Goal: Information Seeking & Learning: Learn about a topic

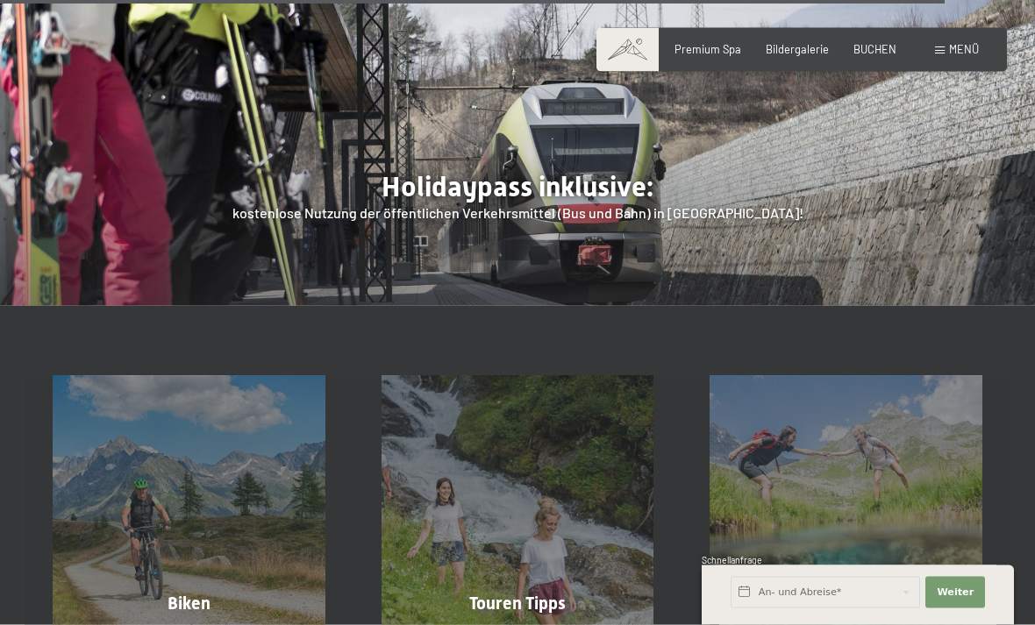
scroll to position [4672, 0]
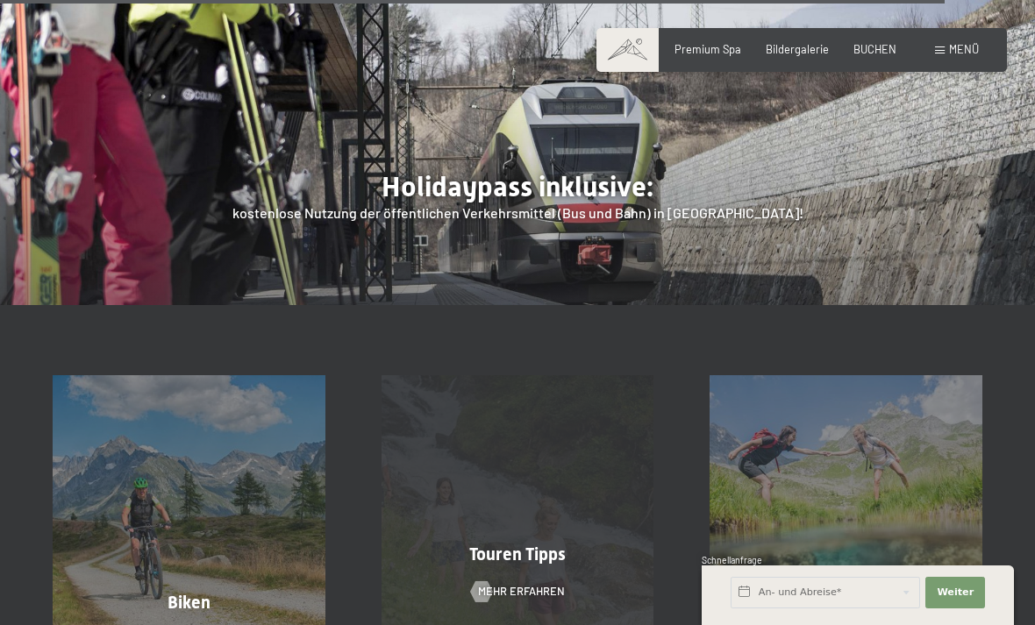
click at [486, 584] on span "Mehr erfahren" at bounding box center [521, 592] width 87 height 16
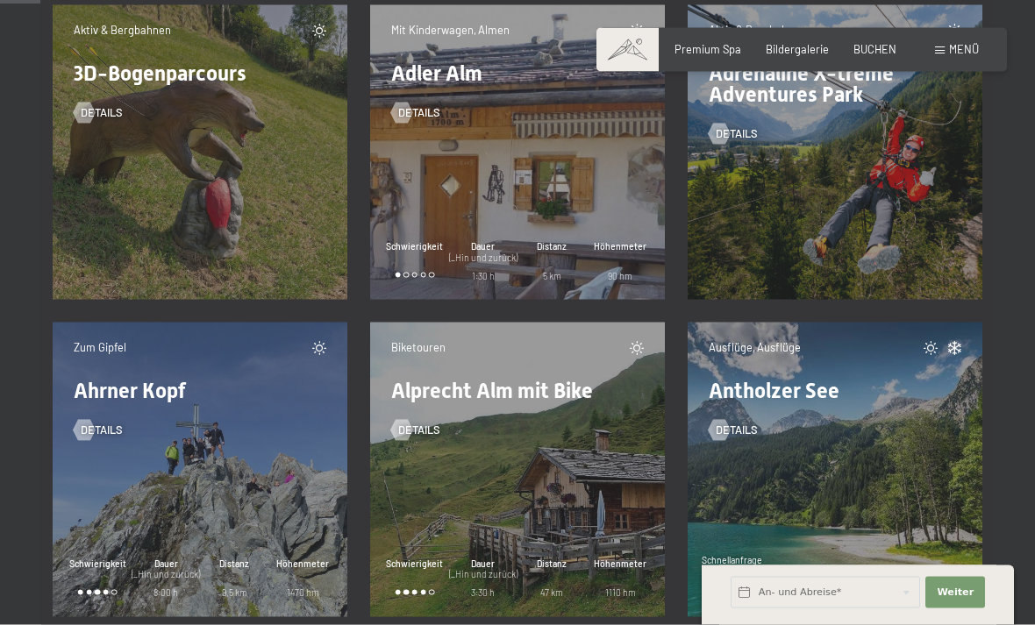
scroll to position [895, 0]
click at [174, 492] on div "Zum Gipfel Ahrner Kopf Details Schwierigkeit Dauer (_Hin und zurück) 8:00 h Dis…" at bounding box center [200, 469] width 295 height 295
click at [127, 517] on div "Zum Gipfel Ahrner Kopf Details Schwierigkeit Dauer (_Hin und zurück) 8:00 h Dis…" at bounding box center [200, 469] width 295 height 295
click at [182, 502] on div "Zum Gipfel Ahrner Kopf Details Schwierigkeit Dauer (_Hin und zurück) 8:00 h Dis…" at bounding box center [200, 469] width 295 height 295
click at [125, 467] on div "Zum Gipfel Ahrner Kopf Details Schwierigkeit Dauer (_Hin und zurück) 8:00 h Dis…" at bounding box center [200, 469] width 295 height 295
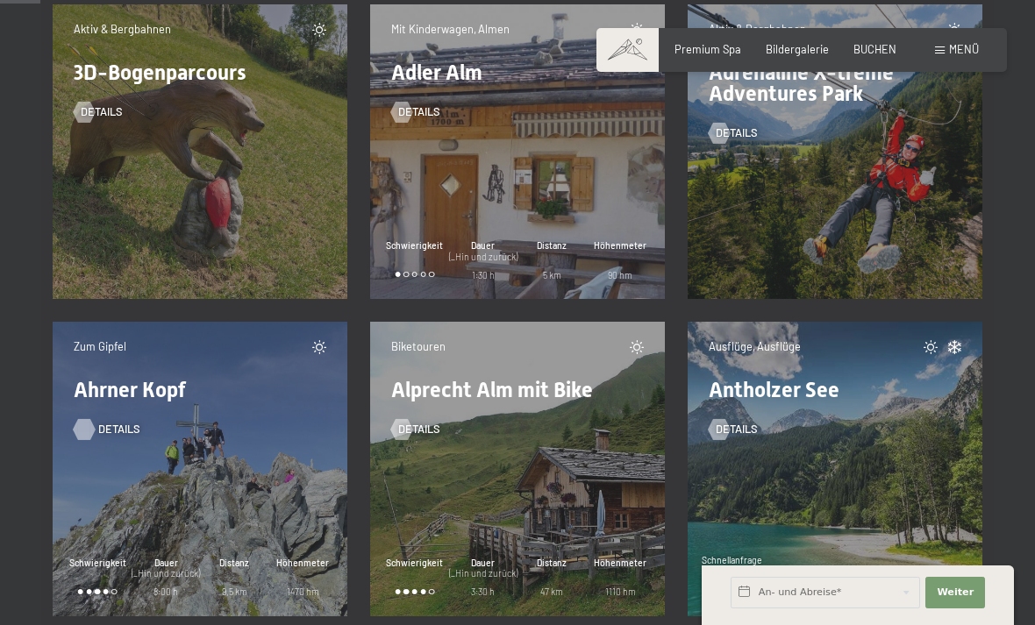
click at [90, 426] on div at bounding box center [84, 428] width 12 height 21
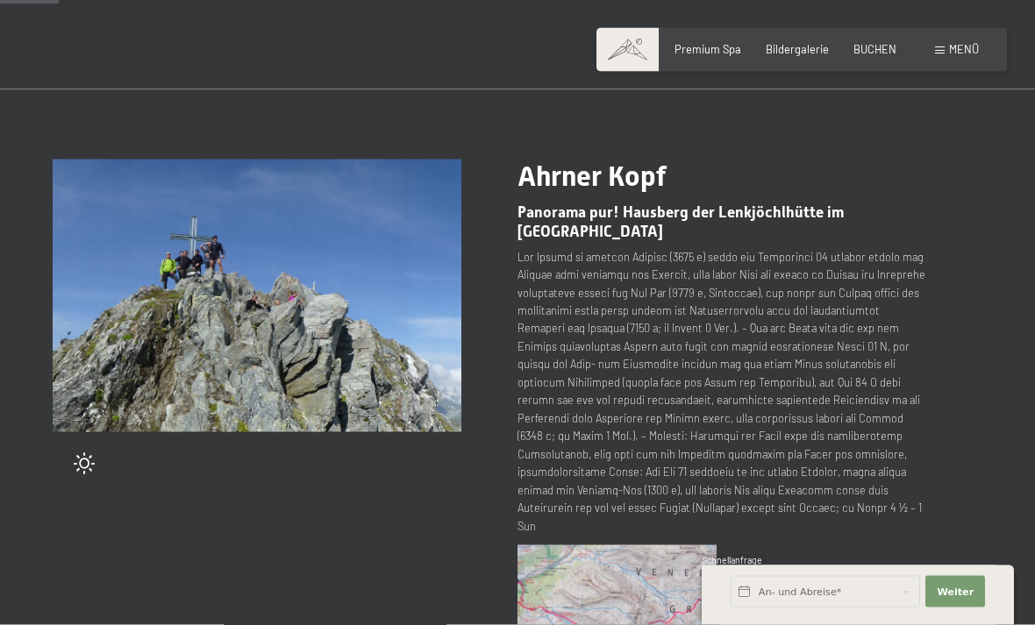
scroll to position [39, 0]
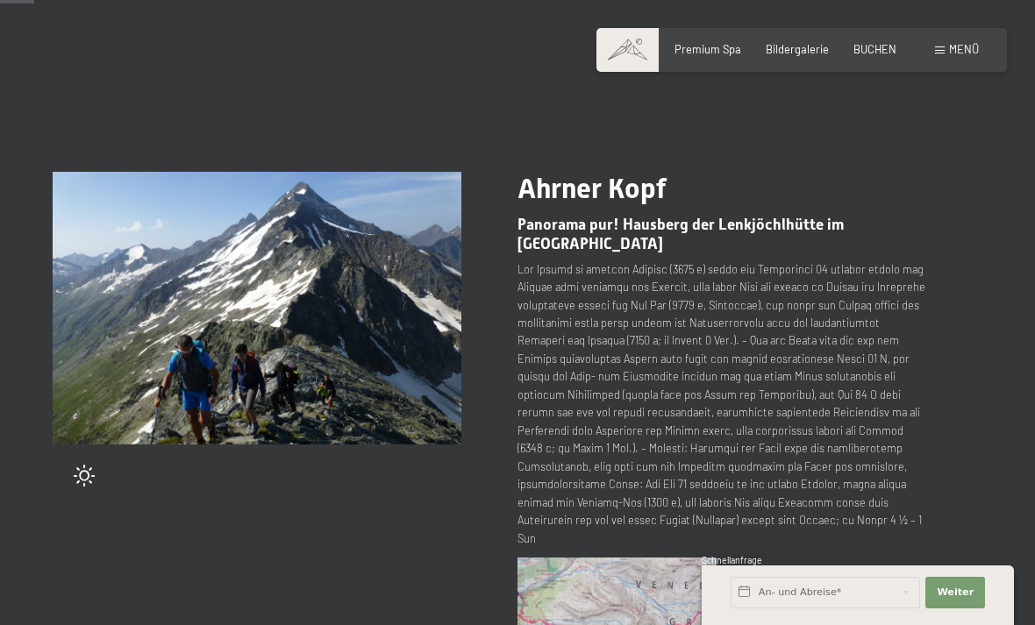
click at [218, 303] on img at bounding box center [257, 308] width 409 height 273
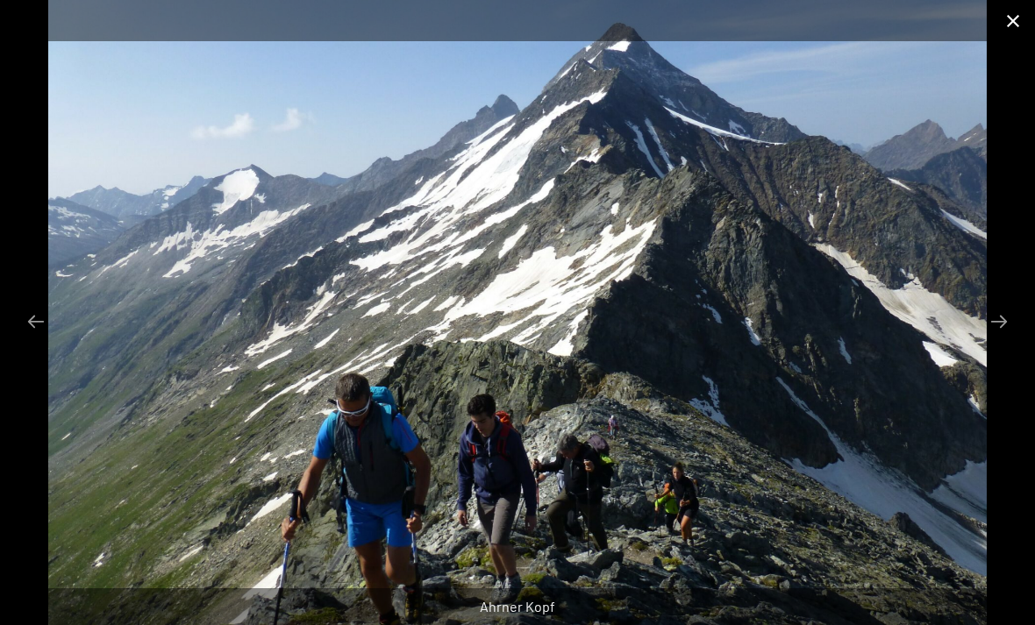
click at [1025, 22] on button "Close gallery" at bounding box center [1013, 20] width 44 height 41
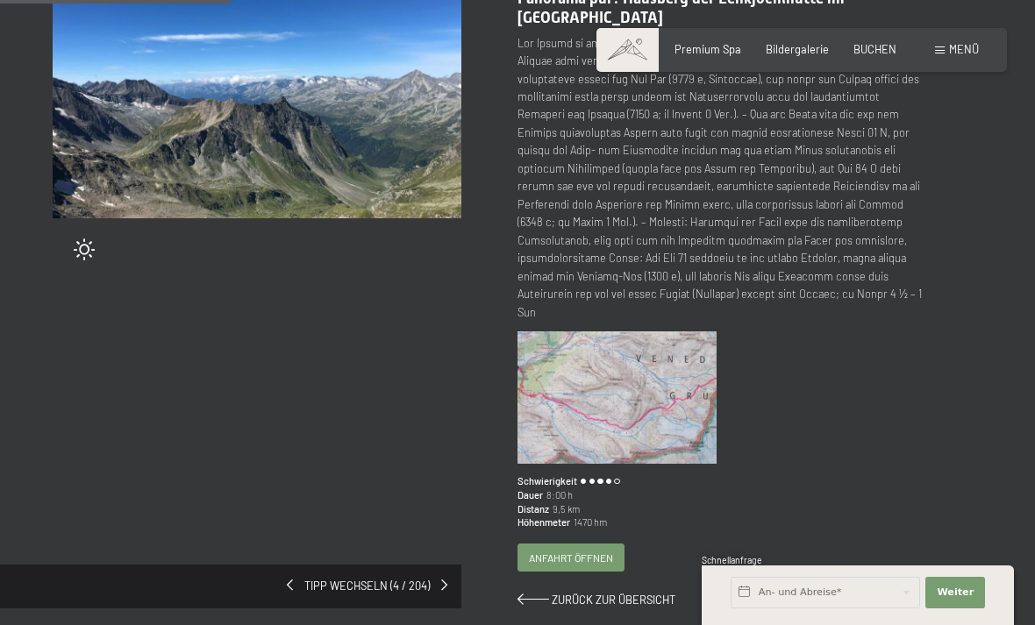
scroll to position [266, 0]
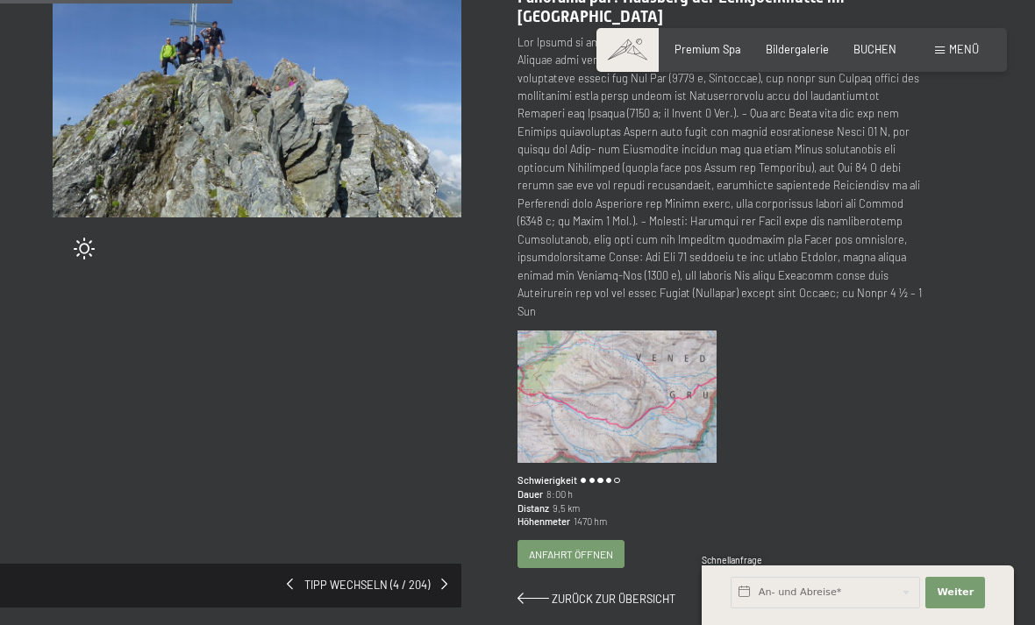
click at [537, 547] on span "Anfahrt öffnen" at bounding box center [571, 554] width 84 height 15
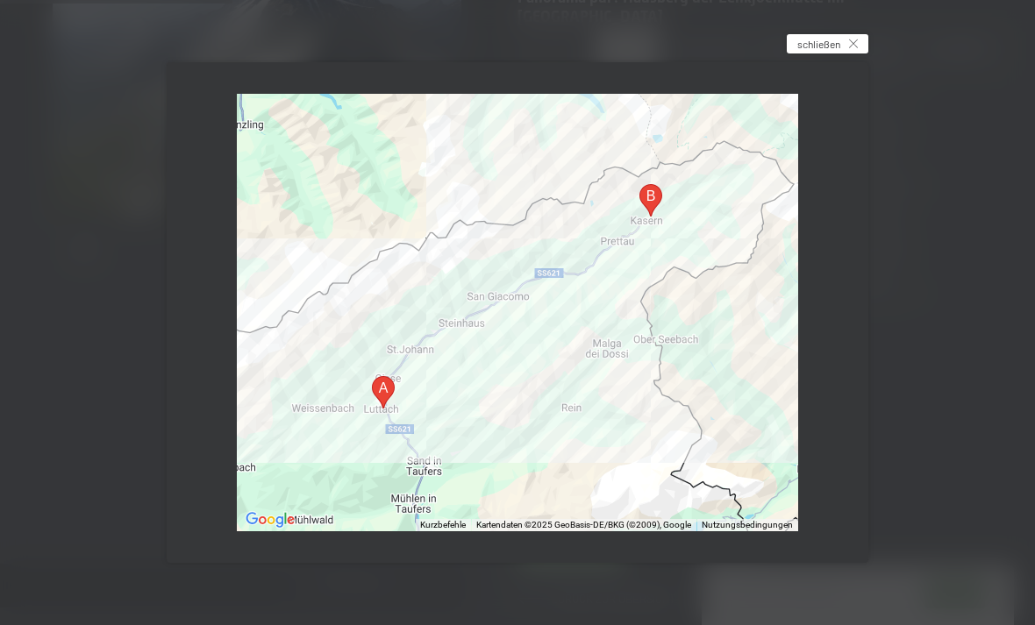
click at [849, 47] on icon at bounding box center [853, 43] width 9 height 9
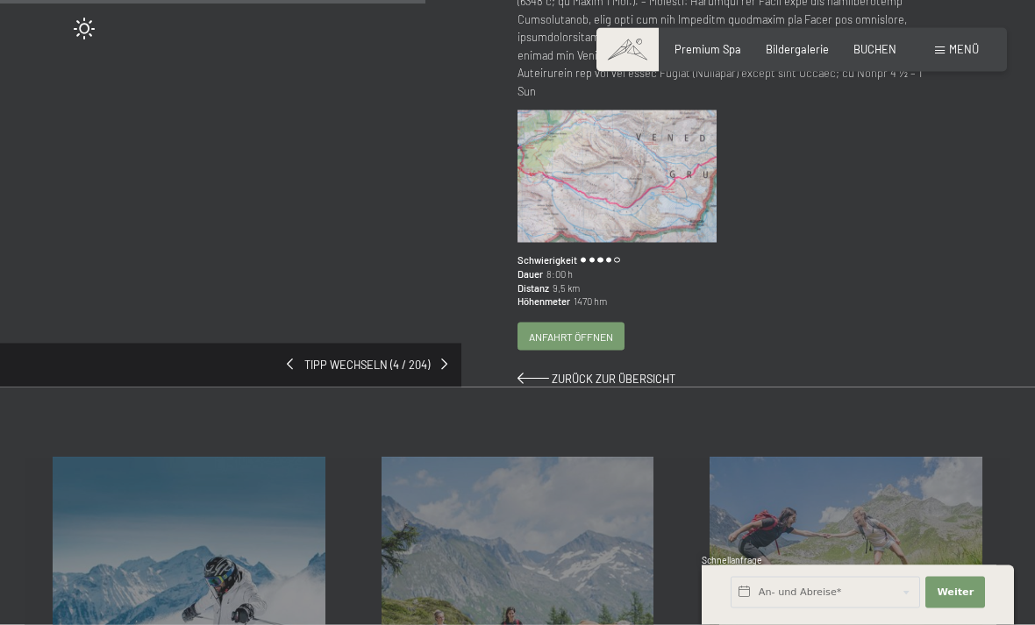
scroll to position [487, 0]
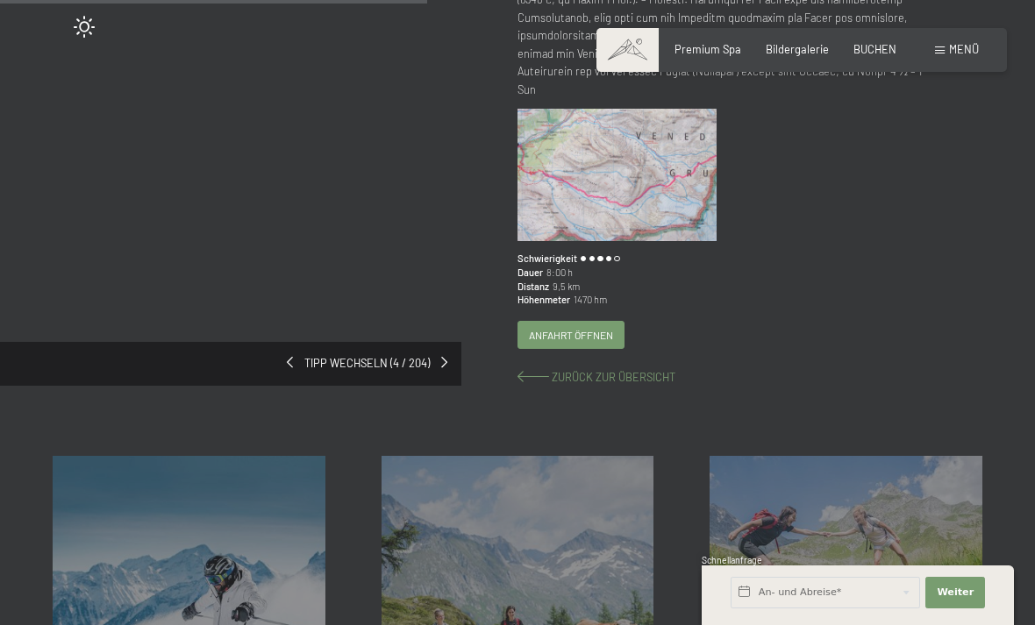
click at [566, 370] on span "Zurück zur Übersicht" at bounding box center [614, 377] width 124 height 14
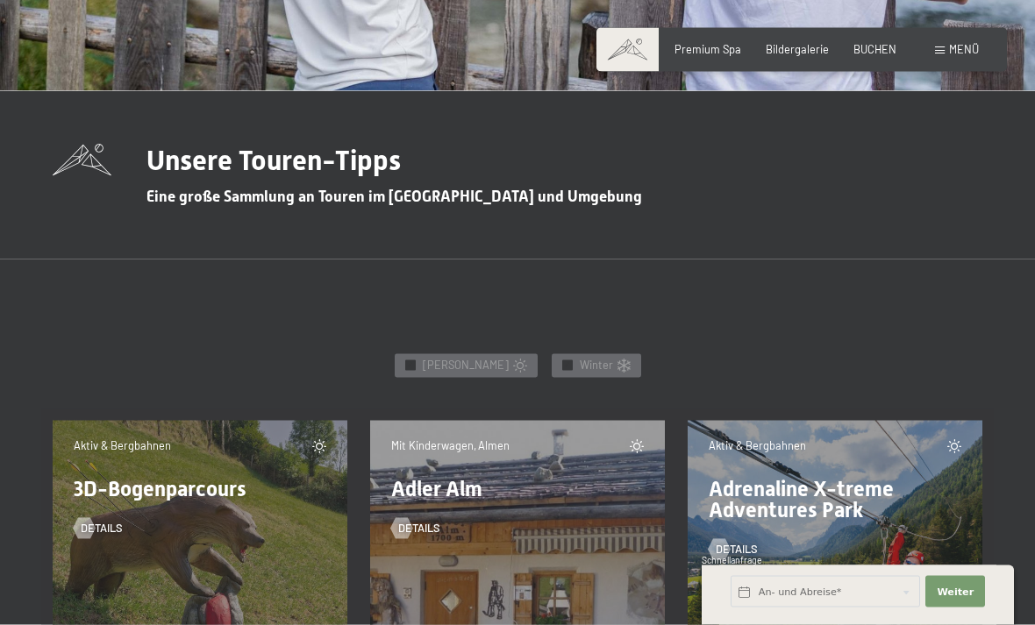
scroll to position [480, 0]
